Goal: Information Seeking & Learning: Compare options

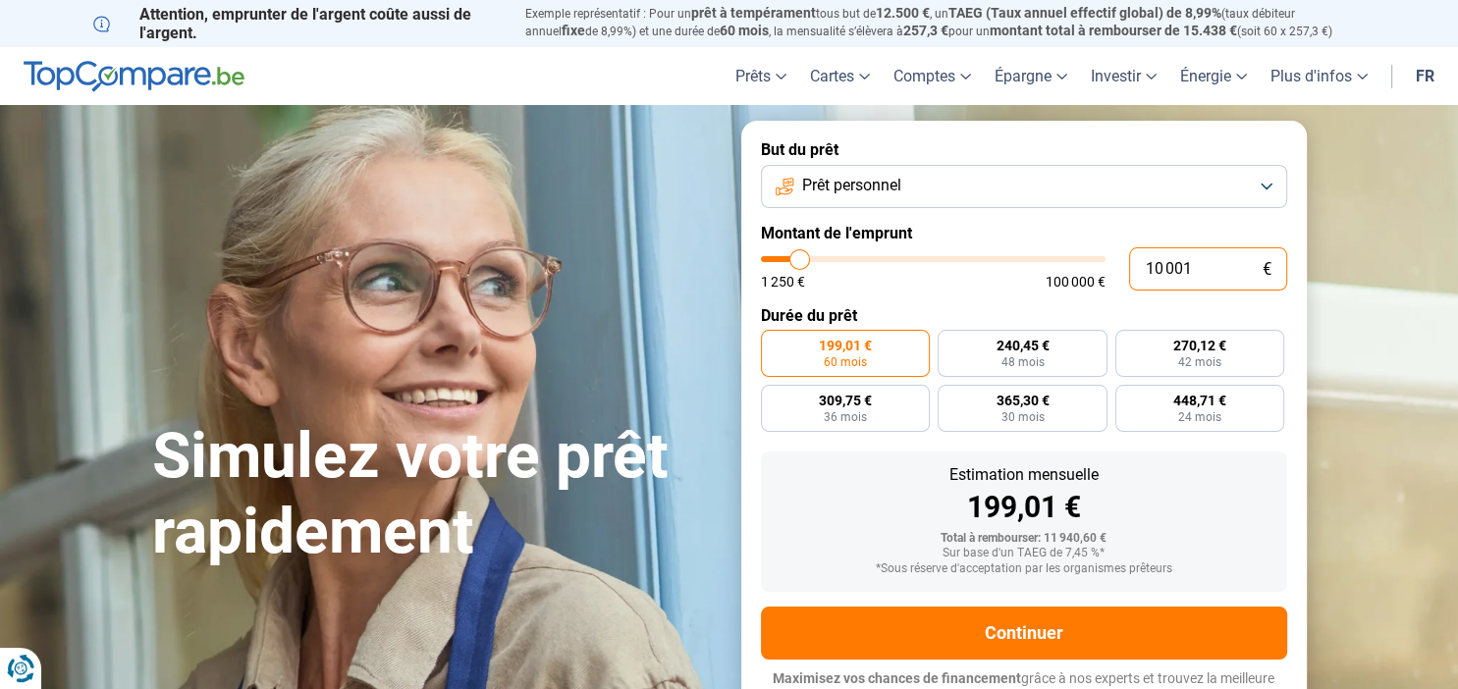
drag, startPoint x: 1197, startPoint y: 269, endPoint x: 1129, endPoint y: 267, distance: 67.8
click at [1129, 267] on input "10 001" at bounding box center [1208, 268] width 158 height 43
type input "1"
type input "1250"
type input "14"
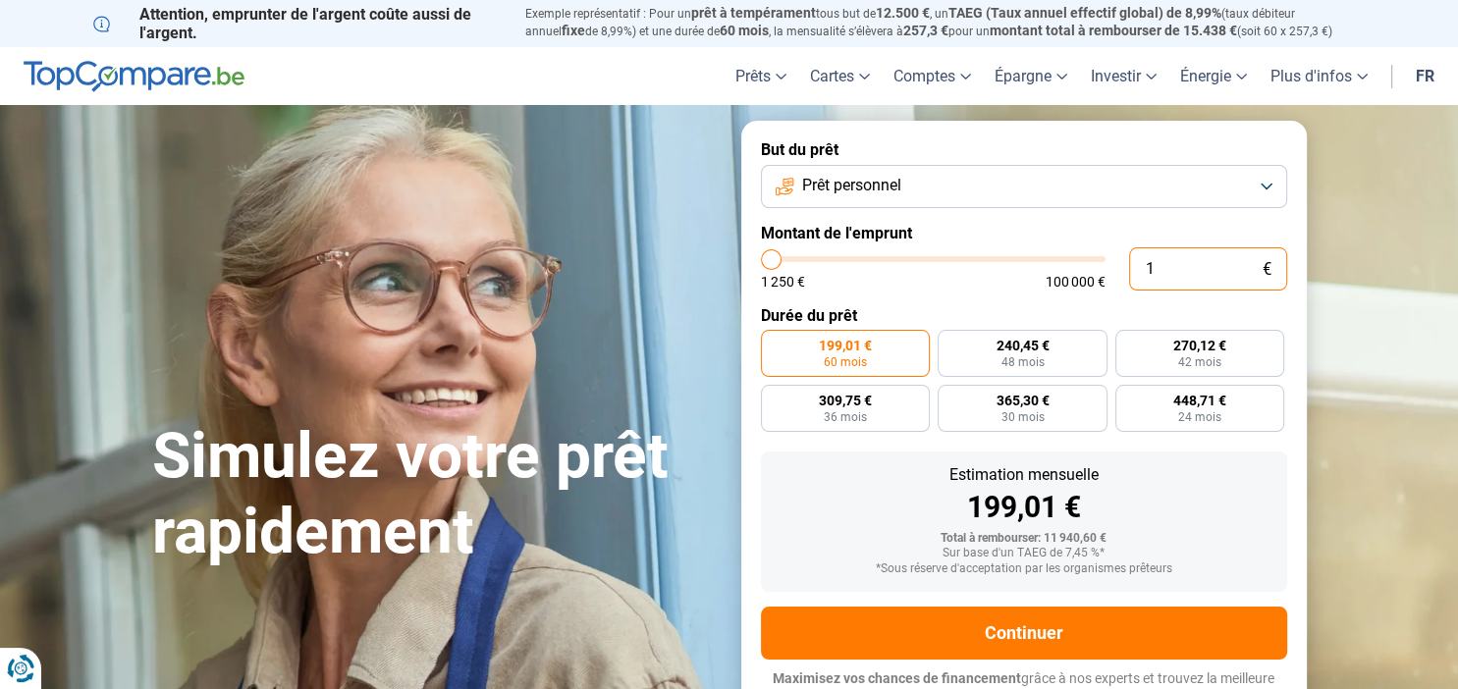
type input "1250"
type input "140"
type input "1250"
type input "1 400"
type input "1500"
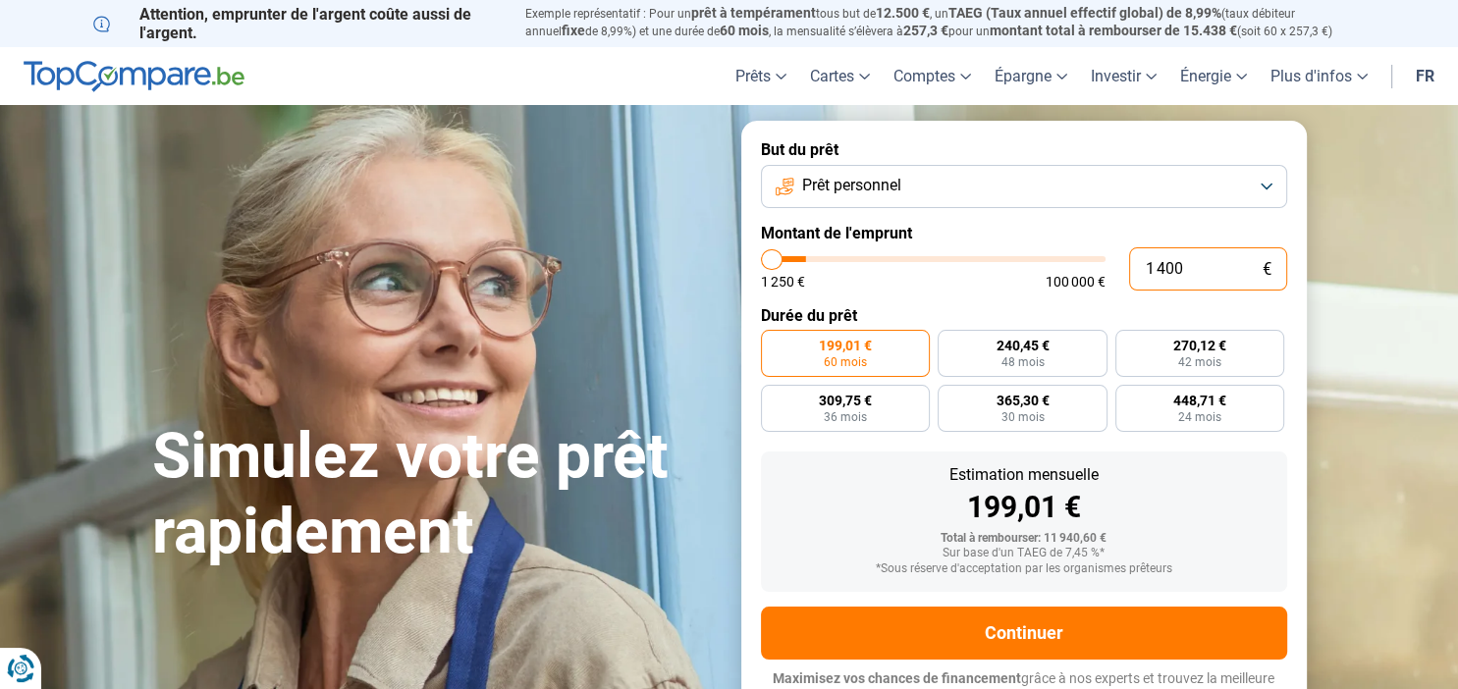
type input "14 000"
type input "14000"
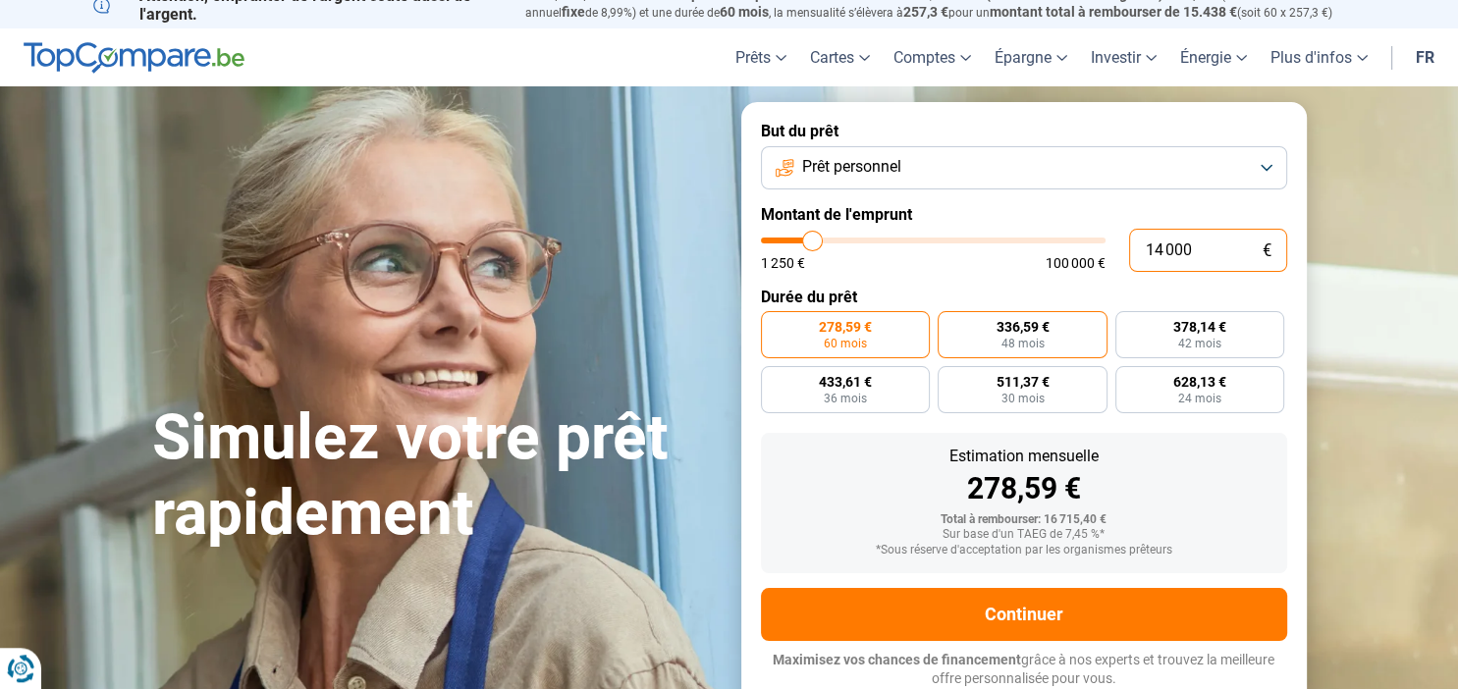
type input "14 000"
click at [1020, 348] on span "48 mois" at bounding box center [1022, 344] width 43 height 12
click at [951, 324] on input "336,59 € 48 mois" at bounding box center [944, 317] width 13 height 13
radio input "true"
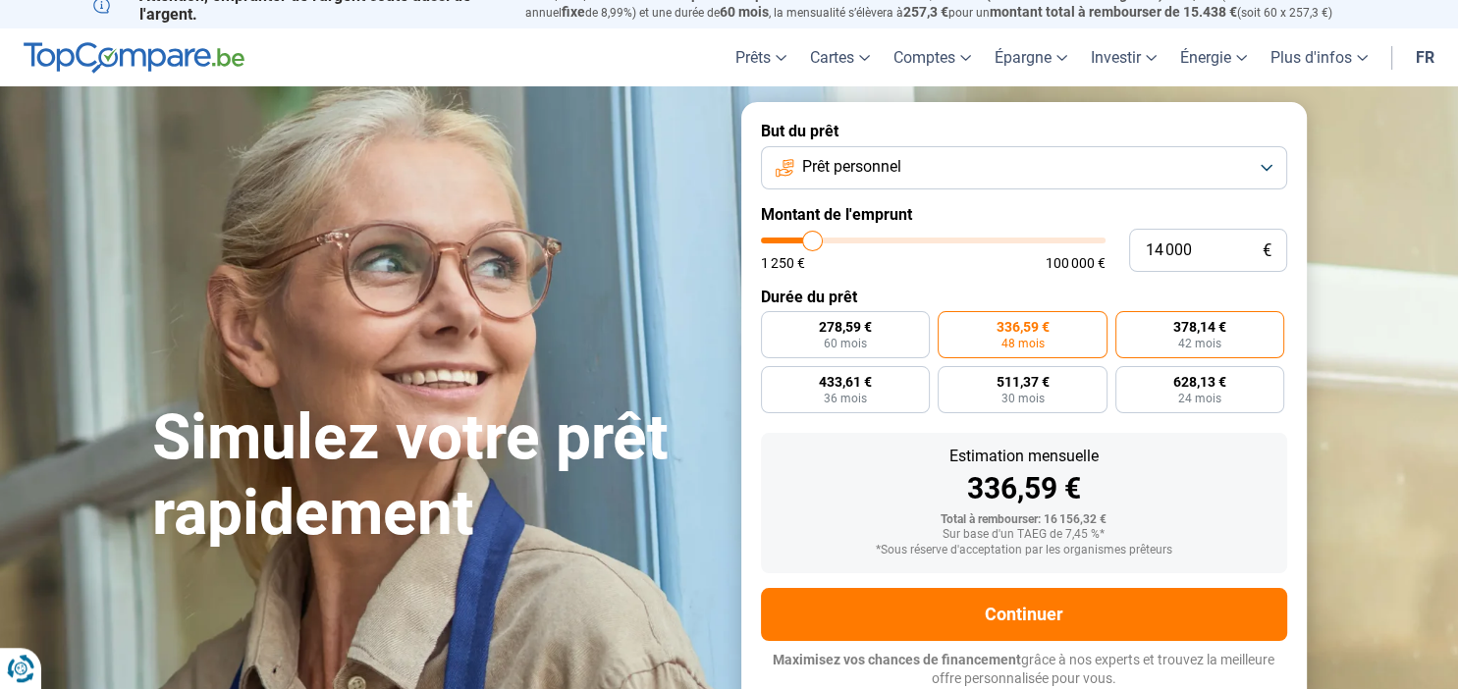
click at [1193, 334] on span "378,14 €" at bounding box center [1200, 327] width 53 height 14
click at [1128, 324] on input "378,14 € 42 mois" at bounding box center [1122, 317] width 13 height 13
radio input "true"
click at [871, 386] on span "433,61 €" at bounding box center [845, 382] width 53 height 14
click at [774, 379] on input "433,61 € 36 mois" at bounding box center [767, 372] width 13 height 13
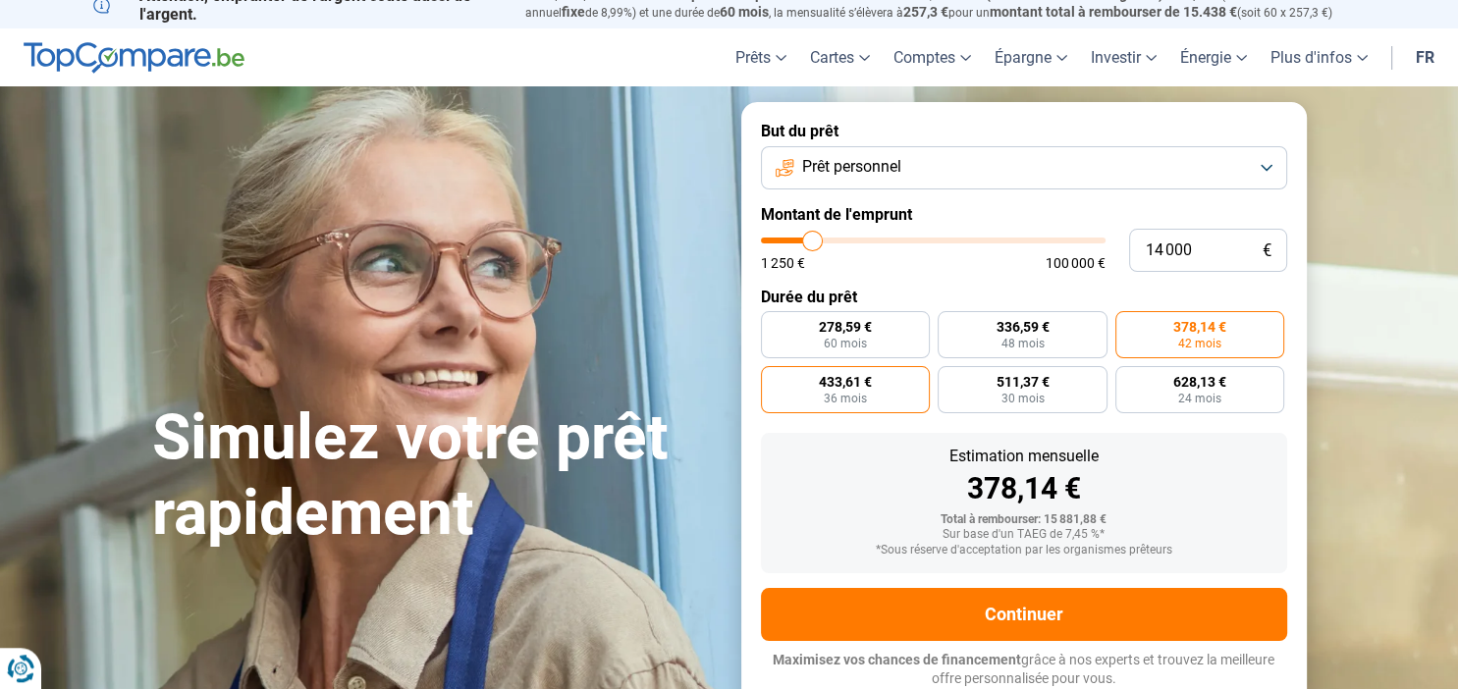
radio input "true"
click at [1180, 322] on span "378,14 €" at bounding box center [1200, 327] width 53 height 14
click at [1128, 322] on input "378,14 € 42 mois" at bounding box center [1122, 317] width 13 height 13
radio input "true"
click at [853, 398] on span "36 mois" at bounding box center [845, 399] width 43 height 12
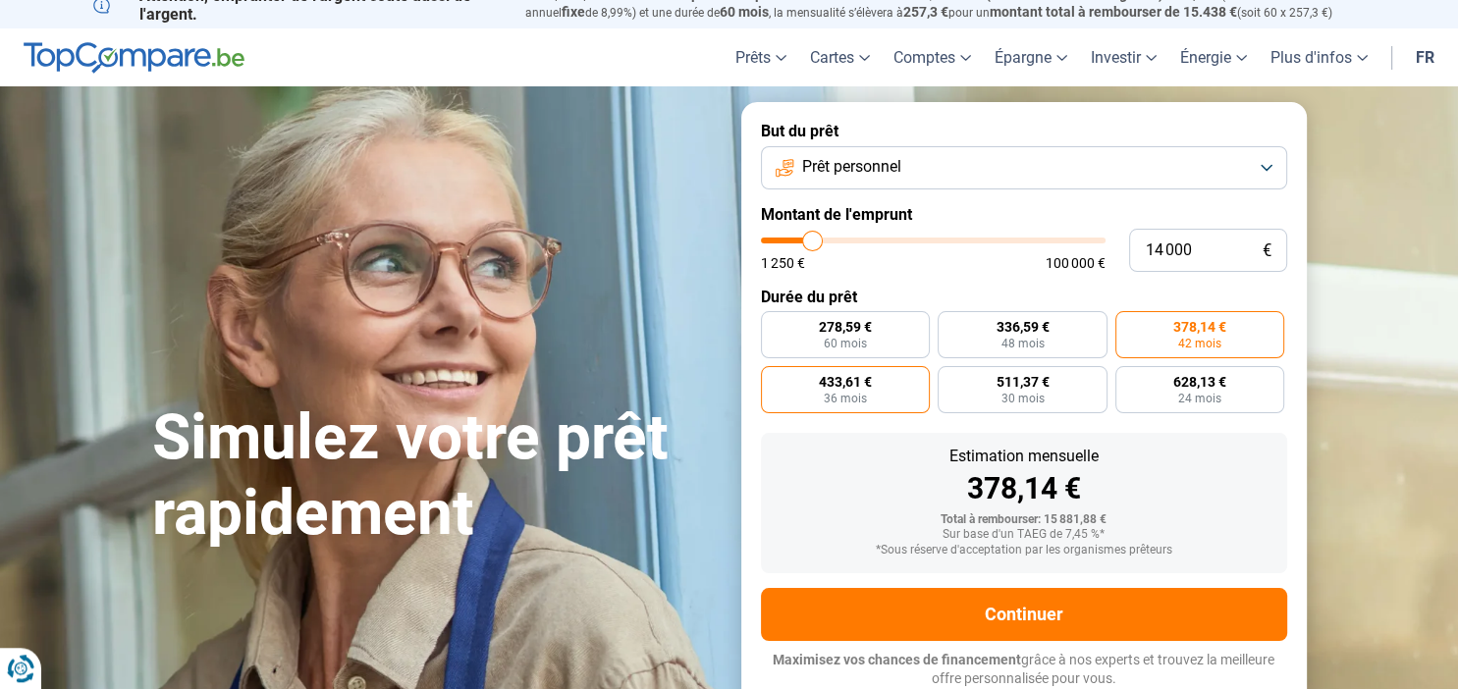
click at [774, 379] on input "433,61 € 36 mois" at bounding box center [767, 372] width 13 height 13
radio input "true"
click at [1193, 333] on span "378,14 €" at bounding box center [1200, 327] width 53 height 14
click at [1128, 324] on input "378,14 € 42 mois" at bounding box center [1122, 317] width 13 height 13
radio input "true"
